Goal: Information Seeking & Learning: Learn about a topic

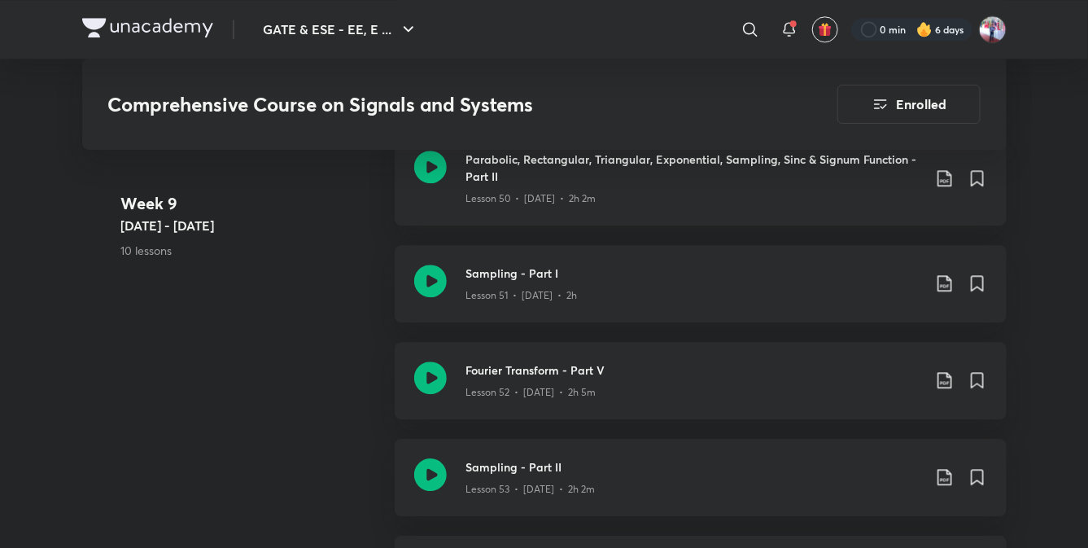
scroll to position [6493, 0]
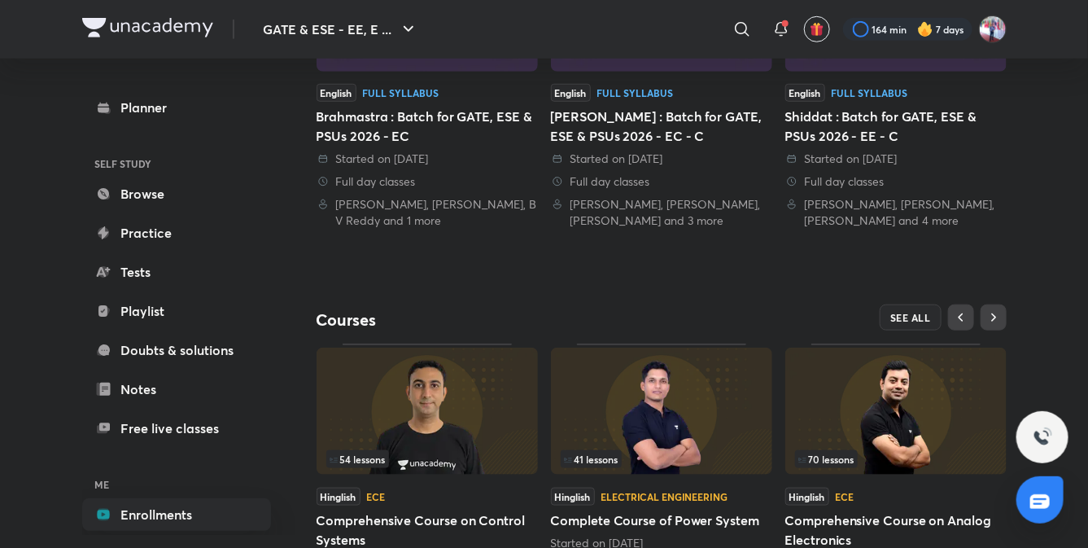
scroll to position [571, 0]
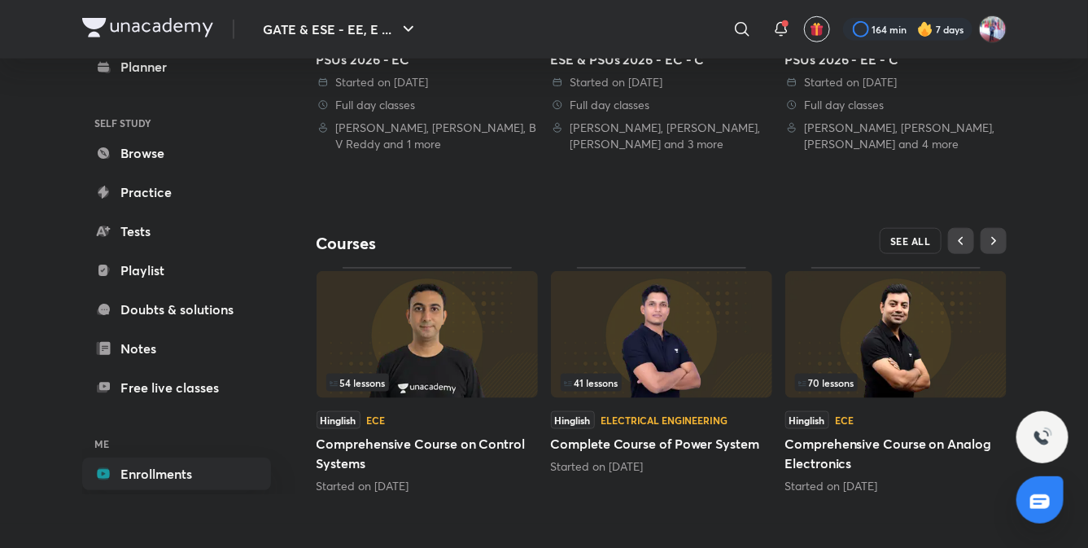
click at [914, 235] on span "SEE ALL" at bounding box center [910, 240] width 41 height 11
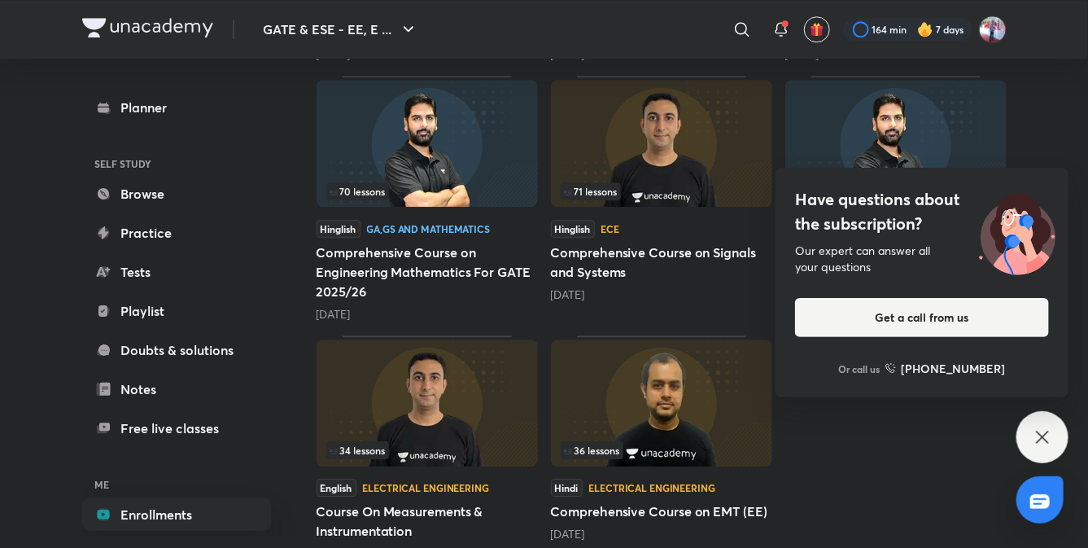
scroll to position [1731, 0]
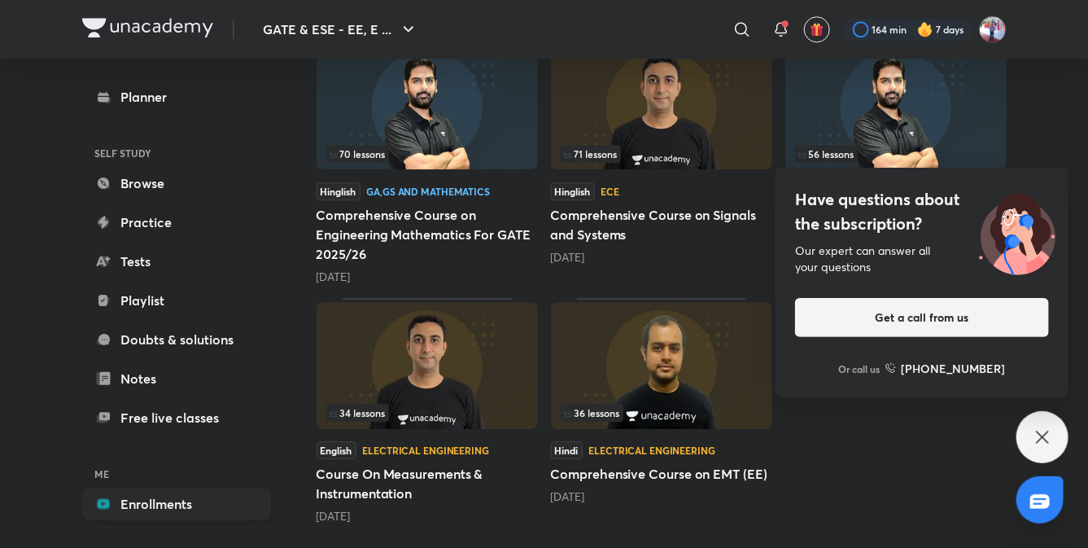
click at [1042, 428] on icon at bounding box center [1043, 437] width 20 height 20
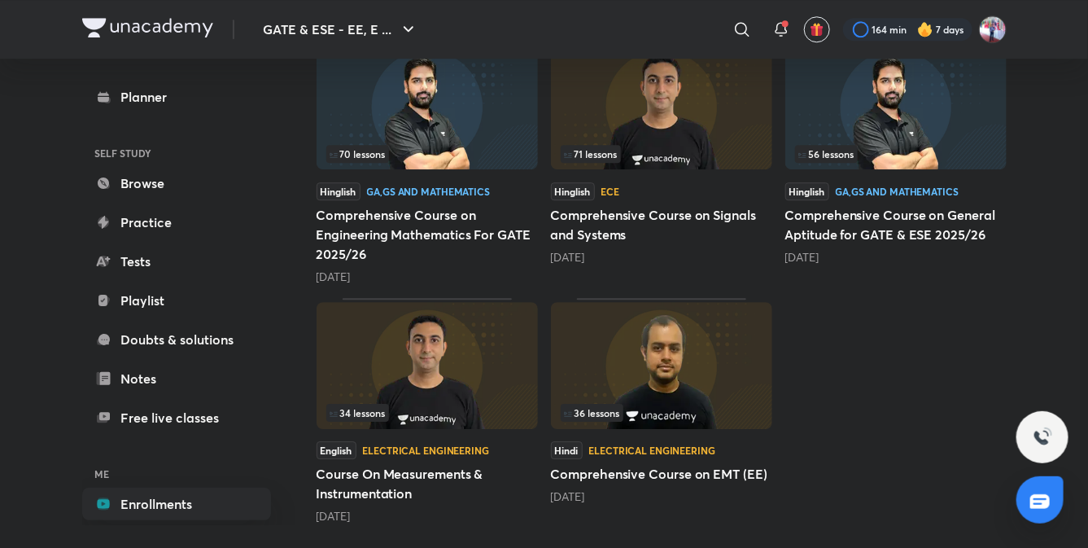
click at [418, 223] on h5 "Comprehensive Course on Engineering Mathematics For GATE 2025/26" at bounding box center [427, 234] width 221 height 59
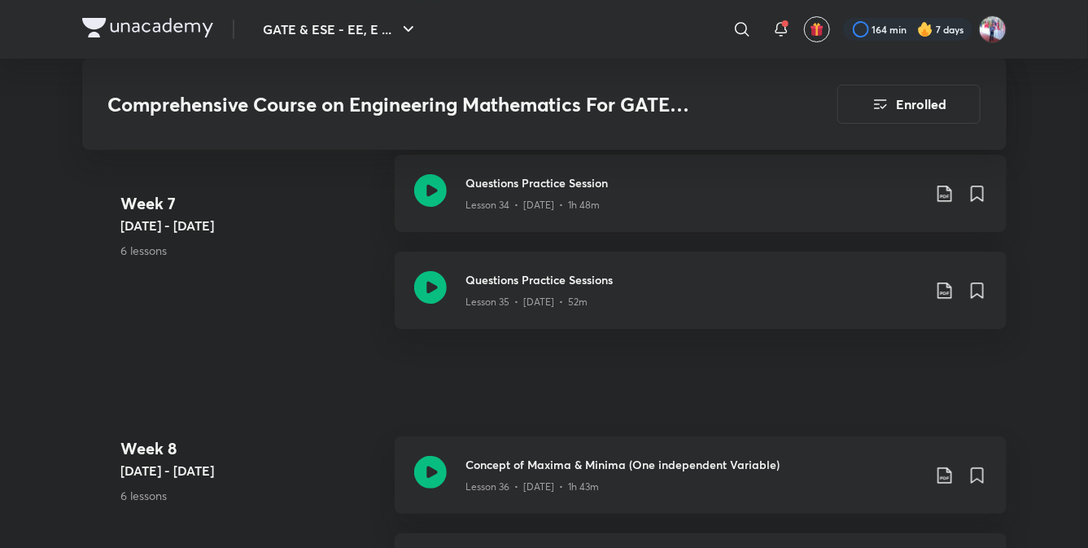
scroll to position [4711, 0]
click at [559, 279] on h3 "Questions Practice Sessions" at bounding box center [694, 280] width 456 height 17
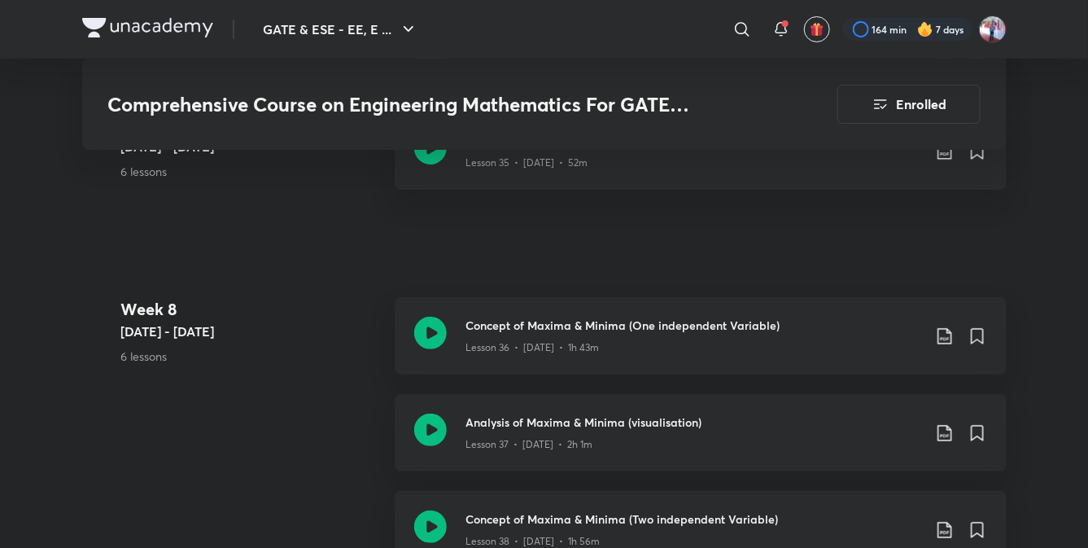
scroll to position [4850, 0]
click at [587, 323] on h3 "Concept of Maxima & Minima (One independent Variable)" at bounding box center [694, 325] width 456 height 17
